Goal: Information Seeking & Learning: Understand process/instructions

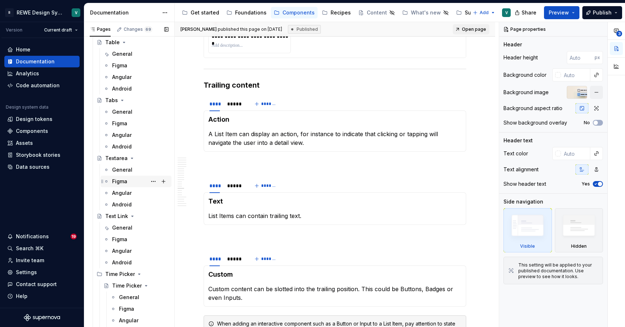
scroll to position [2511, 0]
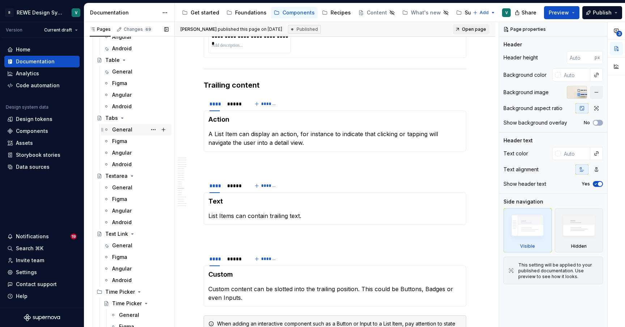
click at [119, 130] on div "General" at bounding box center [122, 129] width 20 height 7
type textarea "*"
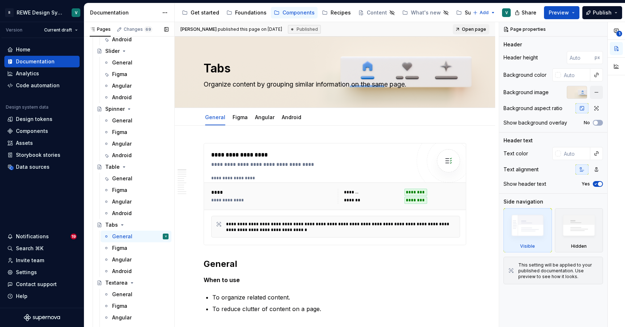
scroll to position [2429, 0]
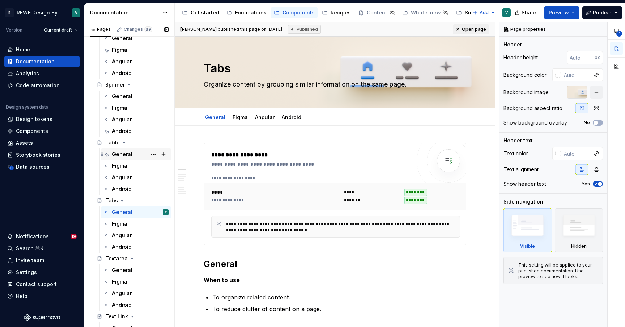
click at [123, 154] on div "General" at bounding box center [122, 154] width 20 height 7
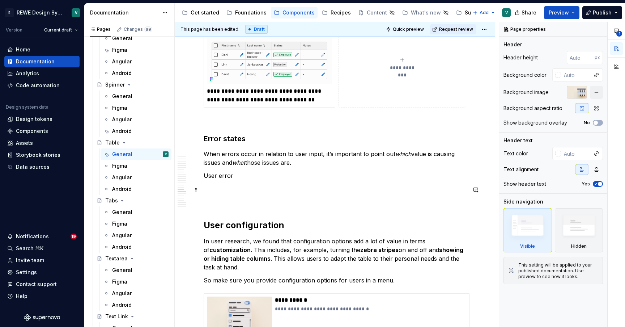
scroll to position [6000, 0]
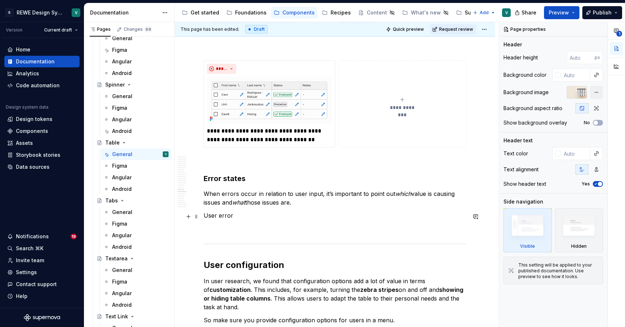
type textarea "*"
click at [234, 216] on p "User error" at bounding box center [335, 215] width 263 height 9
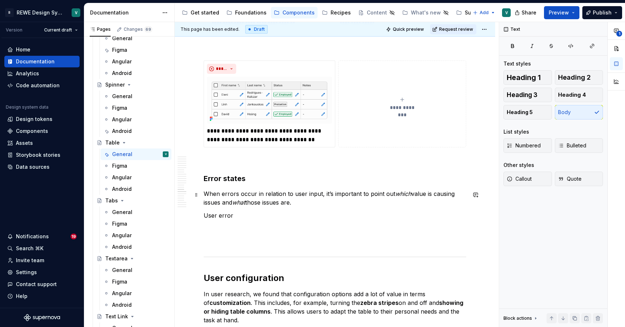
click at [304, 204] on p "When errors occur in relation to user input, it’s important to point out which …" at bounding box center [335, 197] width 263 height 17
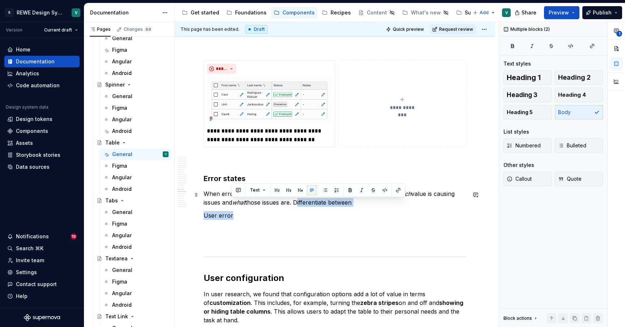
drag, startPoint x: 236, startPoint y: 217, endPoint x: 298, endPoint y: 200, distance: 64.3
click at [309, 215] on p "User error" at bounding box center [335, 215] width 263 height 9
drag, startPoint x: 303, startPoint y: 214, endPoint x: 299, endPoint y: 204, distance: 10.8
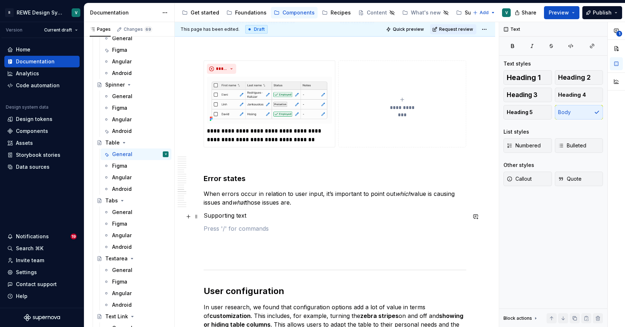
click at [250, 215] on p "Supporting text" at bounding box center [335, 215] width 263 height 9
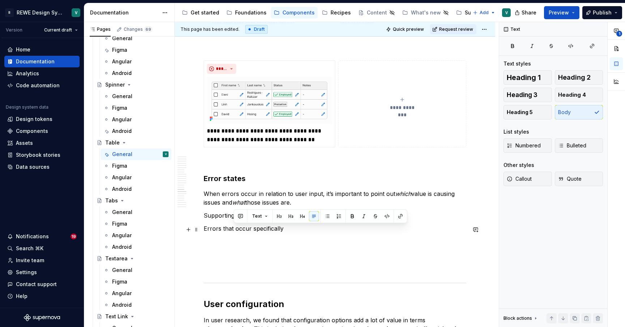
drag, startPoint x: 288, startPoint y: 231, endPoint x: 236, endPoint y: 231, distance: 52.5
click at [236, 231] on p "Errors that occur specifically" at bounding box center [335, 228] width 263 height 9
drag, startPoint x: 277, startPoint y: 231, endPoint x: 203, endPoint y: 230, distance: 73.8
click at [284, 228] on p "Errors that are specific to" at bounding box center [335, 228] width 263 height 9
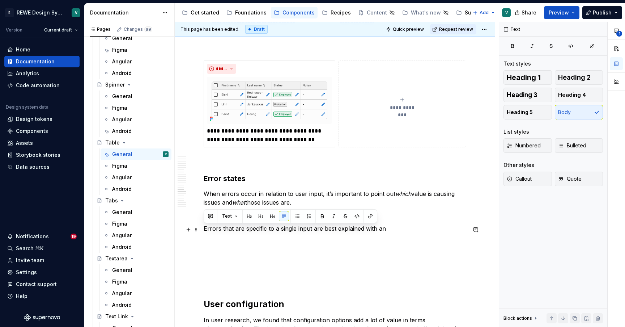
drag, startPoint x: 386, startPoint y: 230, endPoint x: 204, endPoint y: 228, distance: 181.7
click at [204, 228] on p "Errors that are specific to a single input are best explained with an" at bounding box center [335, 228] width 263 height 9
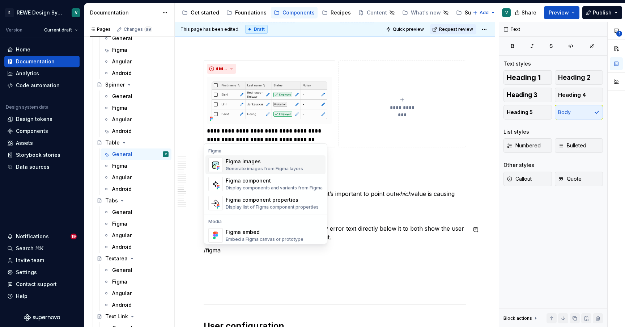
click at [237, 159] on div "Figma images" at bounding box center [264, 161] width 77 height 7
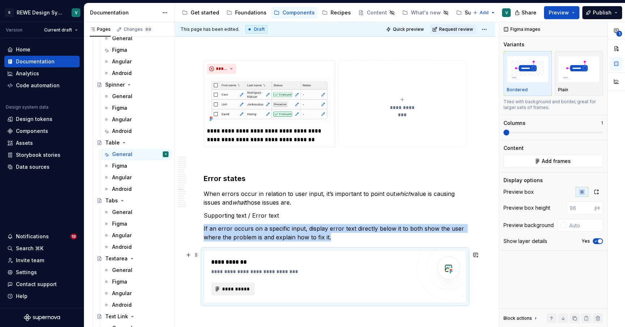
click at [242, 289] on span "**********" at bounding box center [236, 288] width 28 height 7
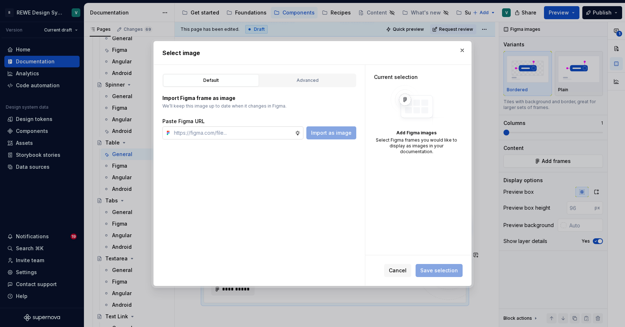
type textarea "*"
type input "https://www.figma.com/design/kZ38tkrVdA1D1WQJA9YRKY/%F0%9F%A7%A0-Doc-%7C-Compon…"
click at [326, 131] on span "Import as image" at bounding box center [331, 132] width 41 height 7
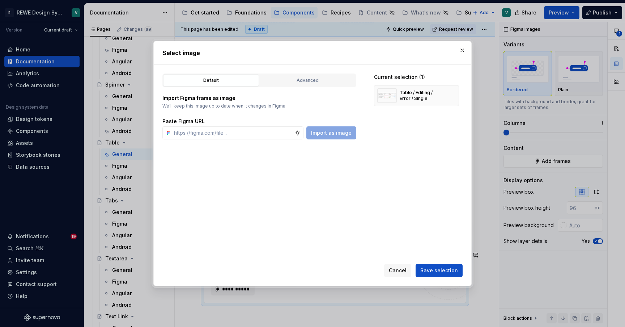
type textarea "*"
